Goal: Information Seeking & Learning: Learn about a topic

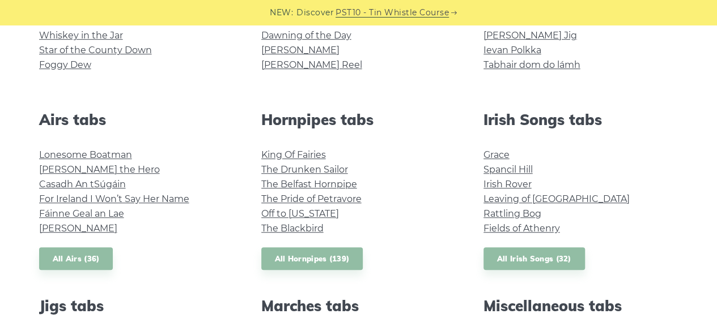
scroll to position [397, 0]
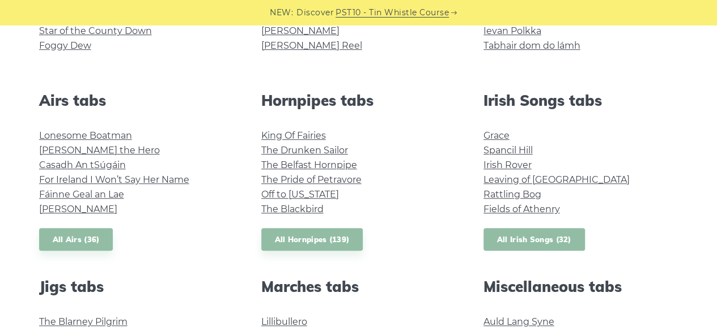
click at [528, 233] on link "All Irish Songs (32)" at bounding box center [533, 239] width 101 height 23
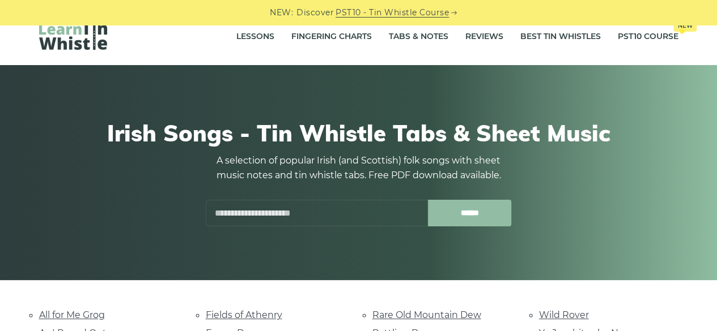
scroll to position [227, 0]
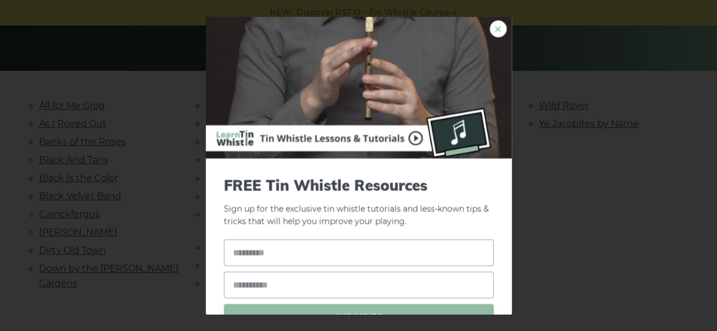
click at [493, 25] on link "×" at bounding box center [498, 28] width 17 height 17
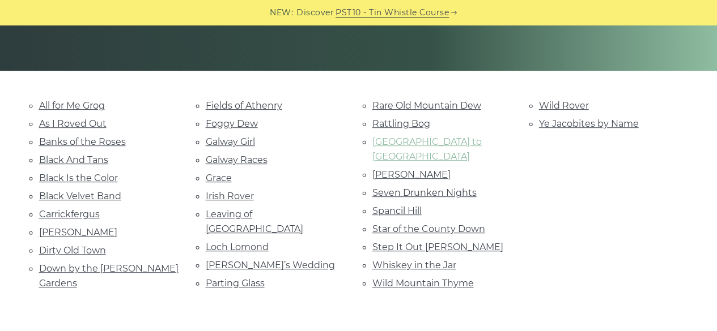
click at [395, 143] on link "[GEOGRAPHIC_DATA] to [GEOGRAPHIC_DATA]" at bounding box center [426, 149] width 109 height 25
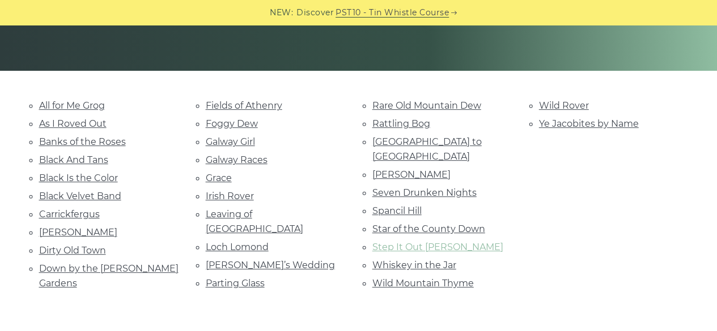
click at [404, 242] on link "Step It Out [PERSON_NAME]" at bounding box center [437, 247] width 131 height 11
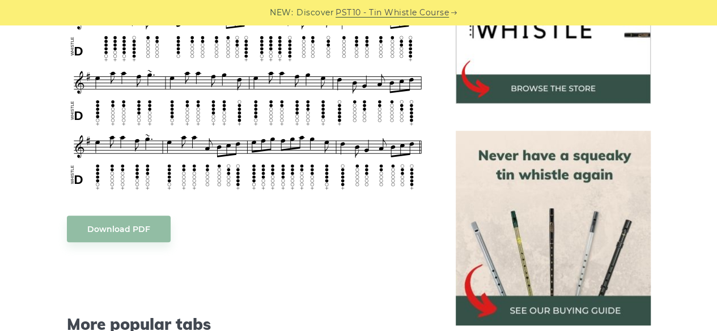
scroll to position [397, 0]
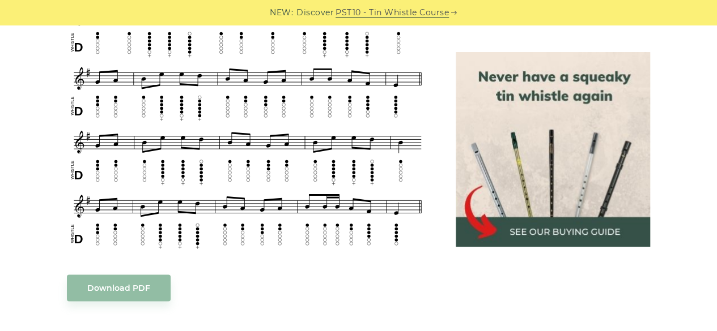
scroll to position [567, 0]
